Goal: Information Seeking & Learning: Learn about a topic

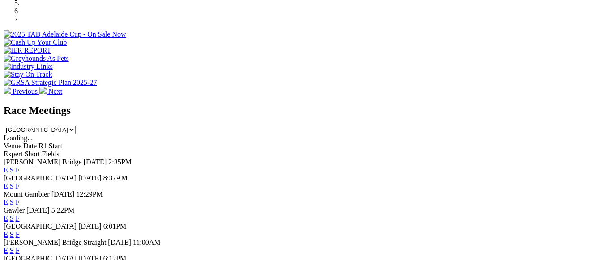
scroll to position [313, 0]
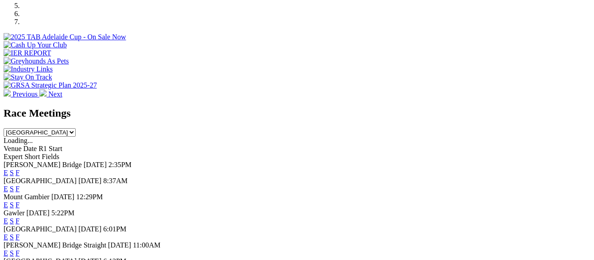
click at [20, 169] on link "F" at bounding box center [18, 173] width 4 height 8
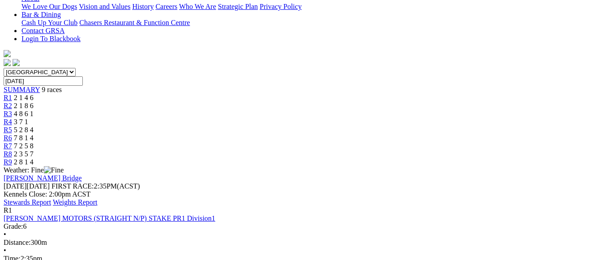
scroll to position [134, 0]
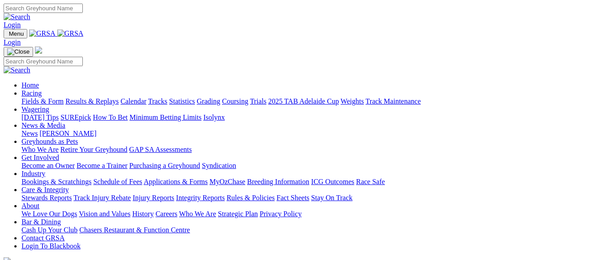
scroll to position [313, 0]
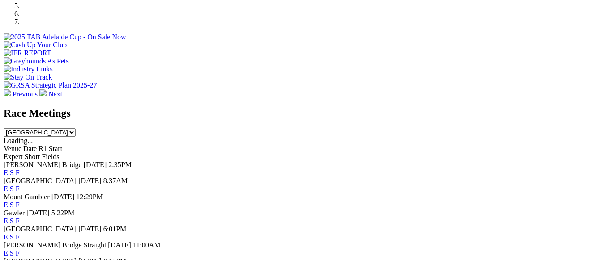
click at [20, 185] on link "F" at bounding box center [18, 189] width 4 height 8
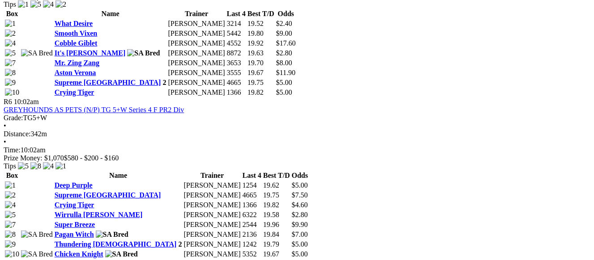
scroll to position [1164, 0]
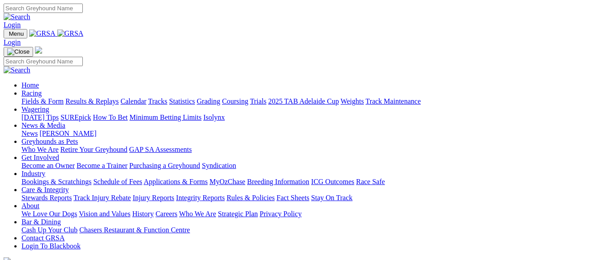
scroll to position [313, 0]
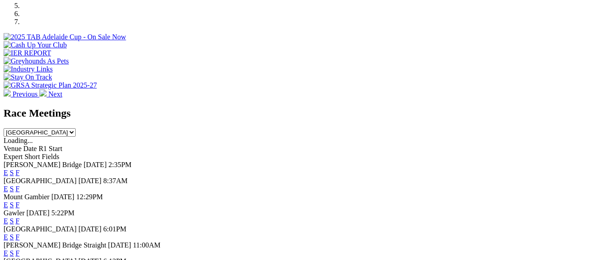
click at [20, 218] on link "F" at bounding box center [18, 222] width 4 height 8
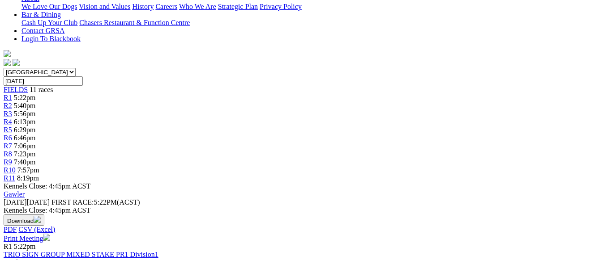
scroll to position [179, 0]
